Goal: Answer question/provide support: Share knowledge or assist other users

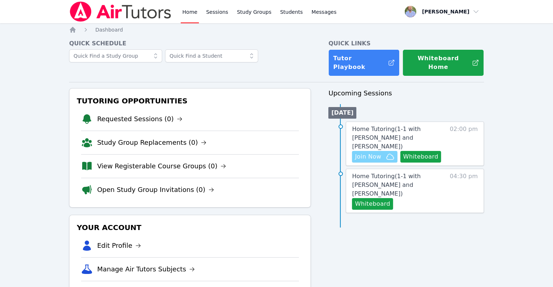
click at [377, 153] on span "Join Now" at bounding box center [368, 157] width 26 height 9
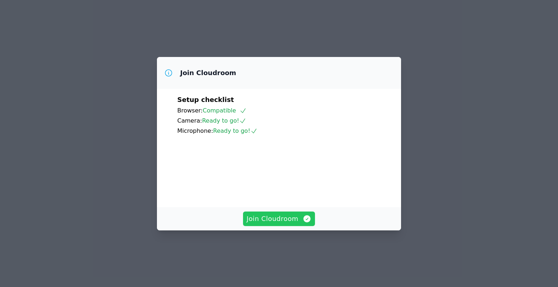
click at [290, 224] on span "Join Cloudroom" at bounding box center [279, 219] width 65 height 10
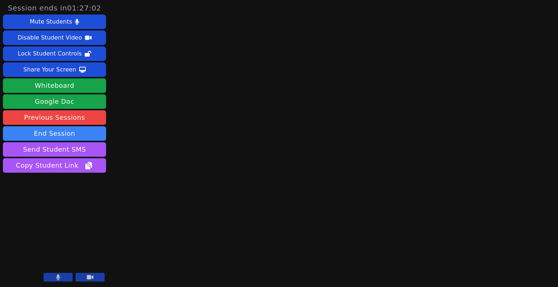
click at [80, 279] on button at bounding box center [90, 277] width 29 height 9
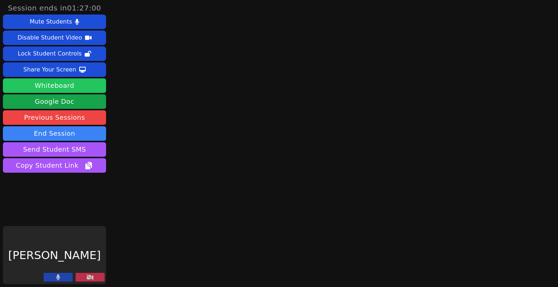
click at [57, 83] on button "Whiteboard" at bounding box center [54, 86] width 103 height 15
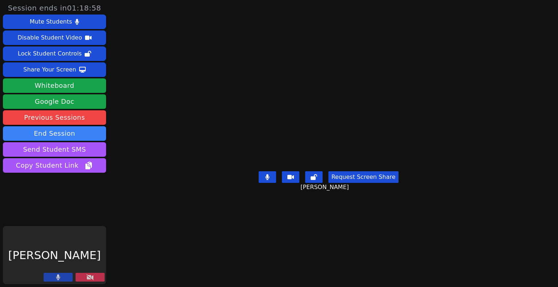
click at [87, 278] on icon at bounding box center [90, 278] width 7 height 6
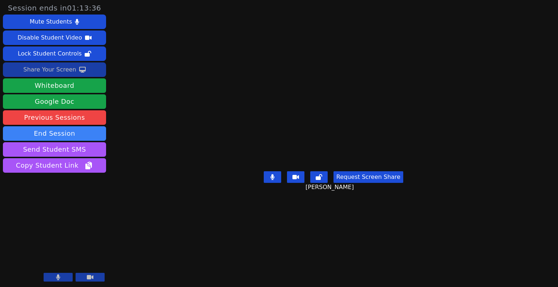
click at [79, 68] on icon at bounding box center [82, 70] width 7 height 6
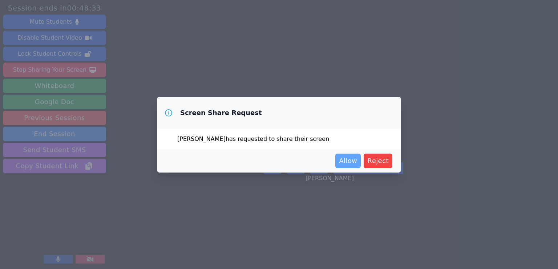
click at [350, 157] on span "Allow" at bounding box center [348, 161] width 18 height 10
click at [350, 160] on span "Allow" at bounding box center [348, 161] width 18 height 10
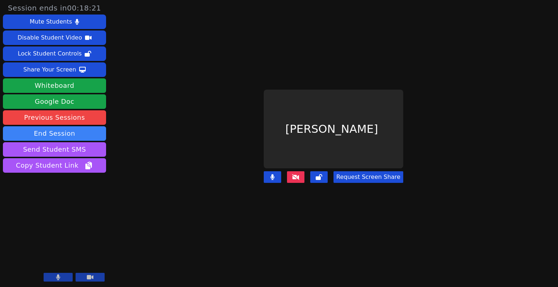
click at [301, 177] on button at bounding box center [295, 178] width 17 height 12
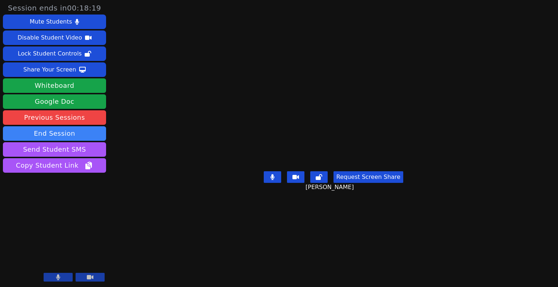
click at [299, 168] on video at bounding box center [333, 129] width 109 height 79
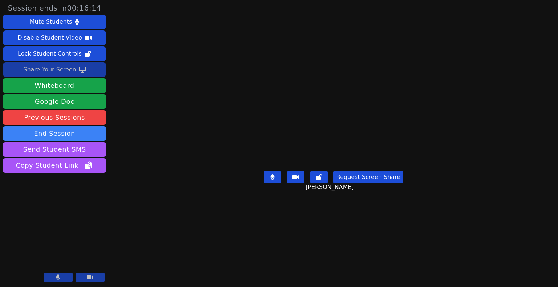
click at [58, 70] on div "Share Your Screen" at bounding box center [49, 70] width 53 height 12
click at [67, 69] on div "Share Your Screen" at bounding box center [49, 70] width 53 height 12
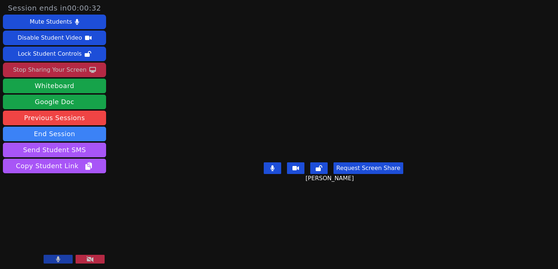
click at [86, 258] on button at bounding box center [90, 258] width 29 height 9
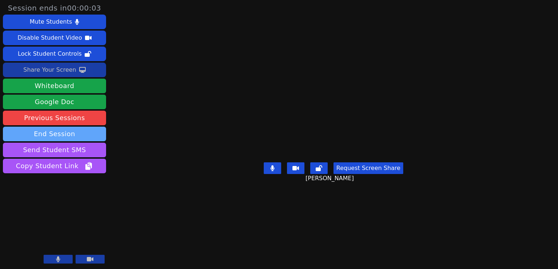
click at [47, 132] on button "End Session" at bounding box center [54, 133] width 103 height 15
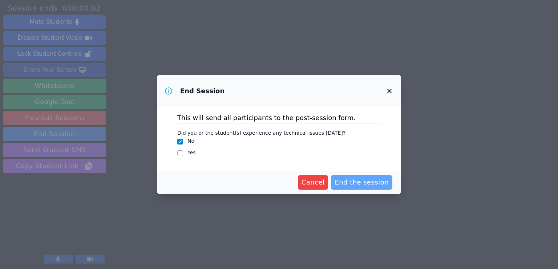
click at [346, 179] on span "End the session" at bounding box center [362, 182] width 54 height 10
